Goal: Task Accomplishment & Management: Manage account settings

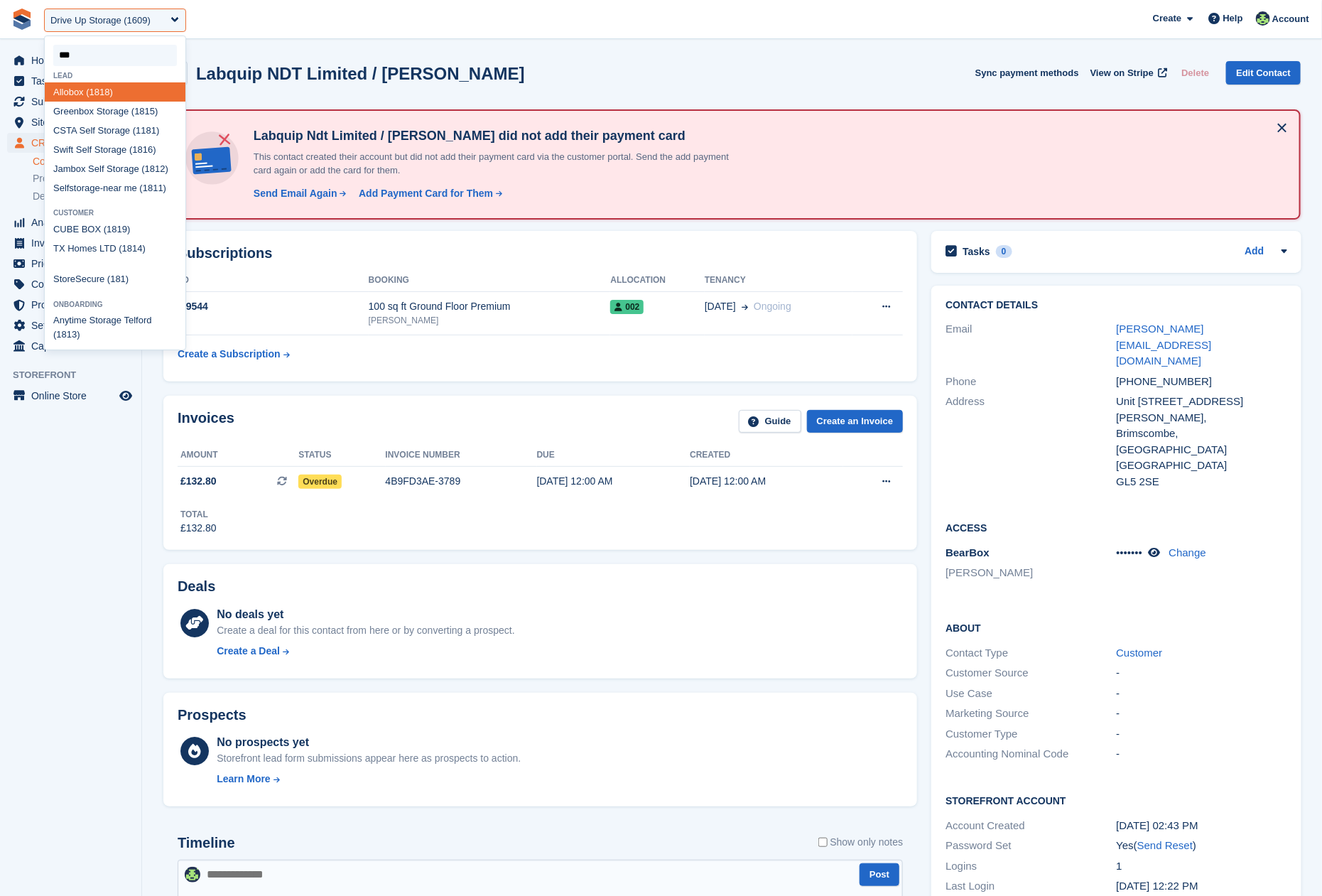
type input "****"
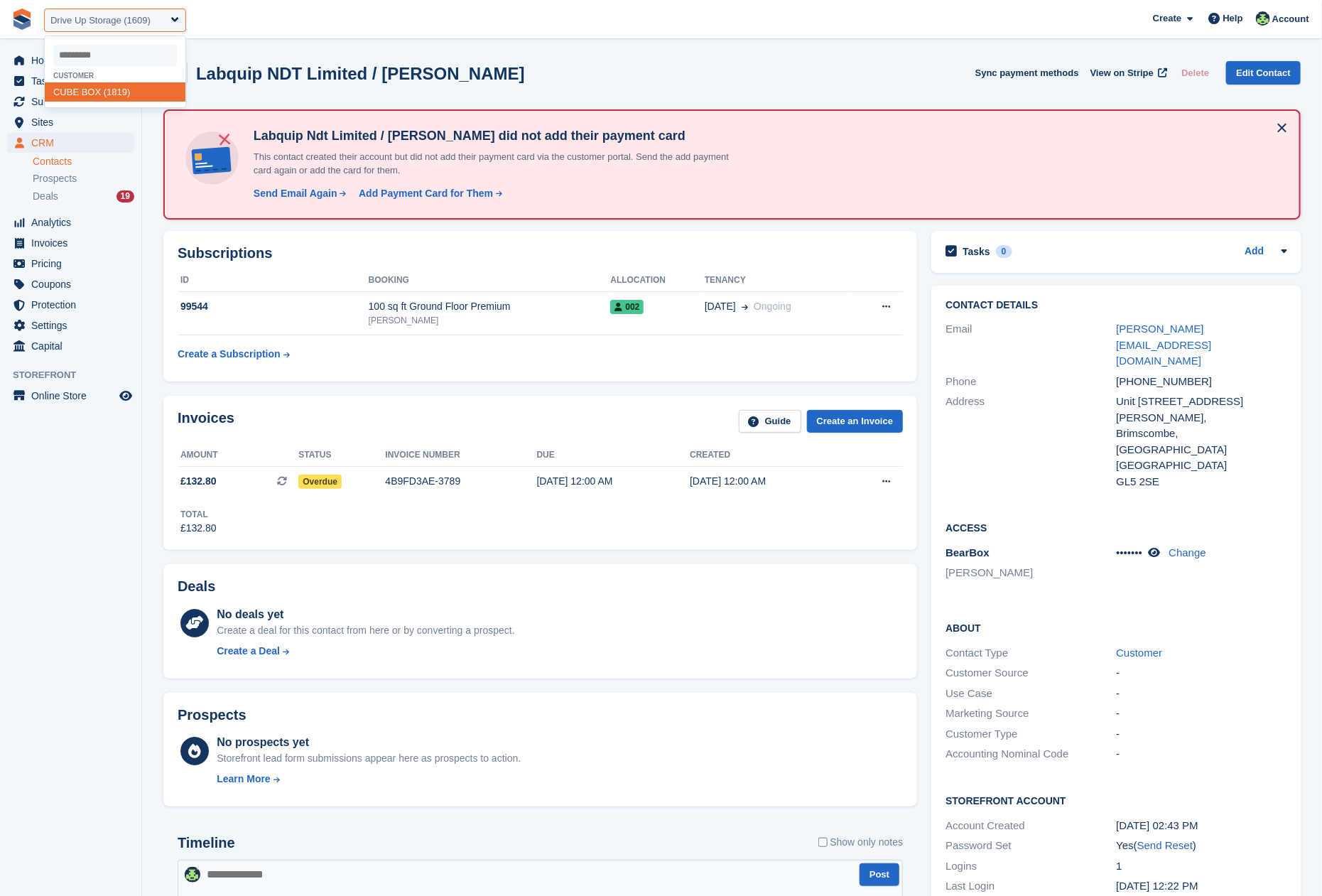
select select "****"
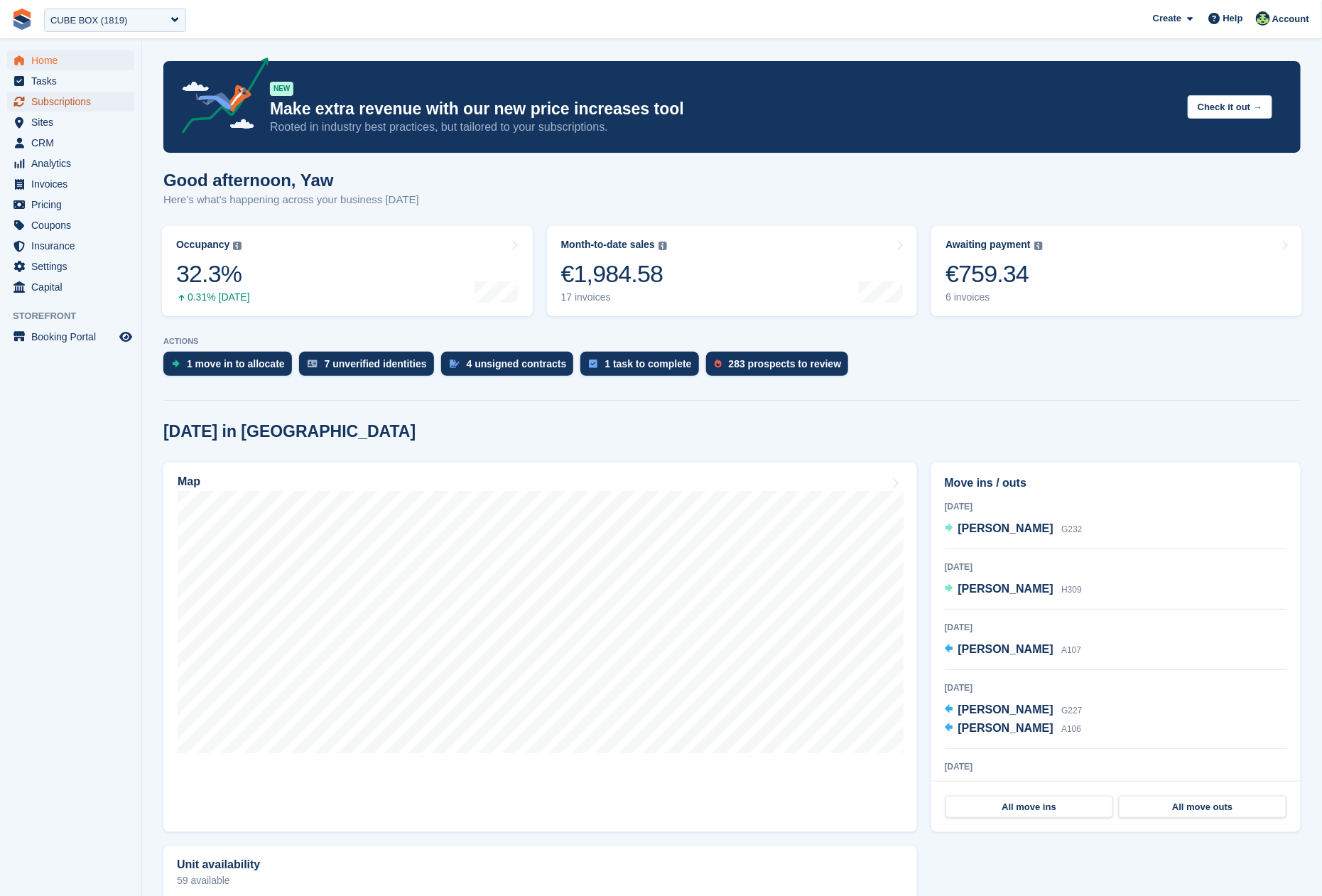
click at [57, 95] on span "Subscriptions" at bounding box center [73, 102] width 85 height 20
